Goal: Task Accomplishment & Management: Manage account settings

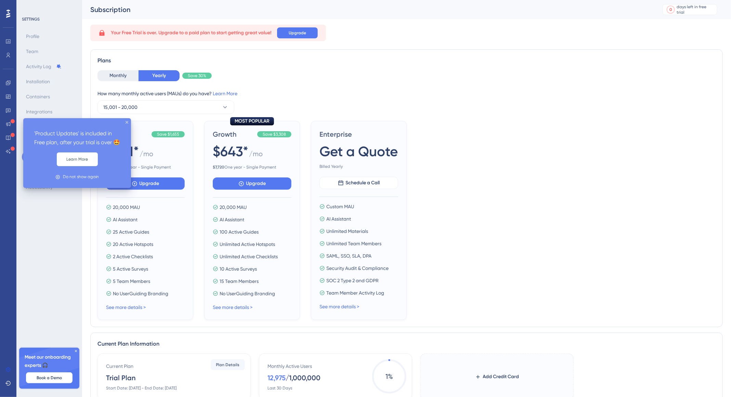
click at [32, 124] on div "Apply for Freemium Plan Click on the button below and Switch to UserGuiding's F…" at bounding box center [360, 184] width 739 height 405
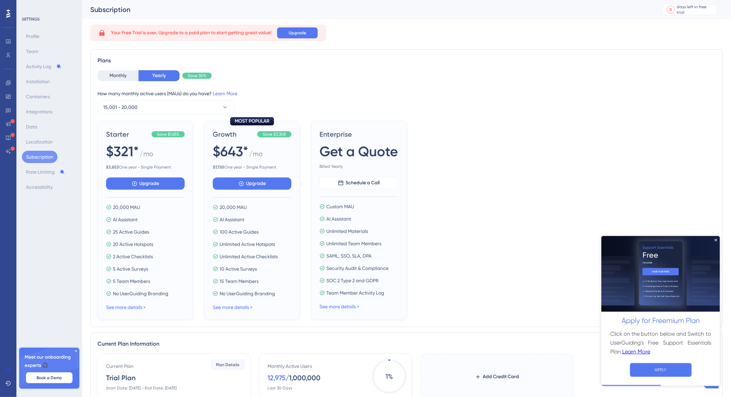
click at [4, 68] on div at bounding box center [8, 109] width 14 height 96
click at [717, 237] on img at bounding box center [660, 273] width 119 height 76
